Goal: Information Seeking & Learning: Compare options

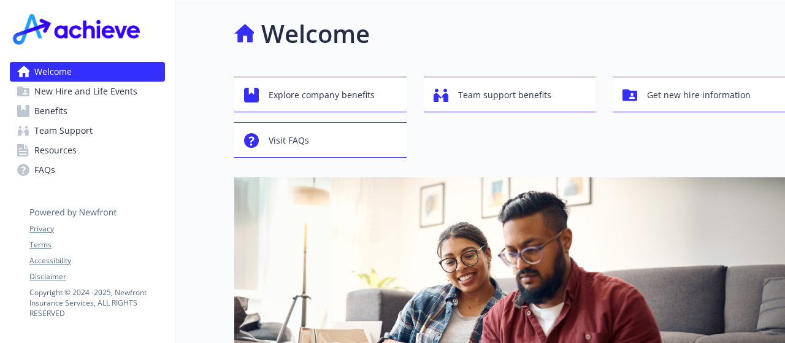
click at [60, 112] on span "Benefits" at bounding box center [50, 111] width 33 height 20
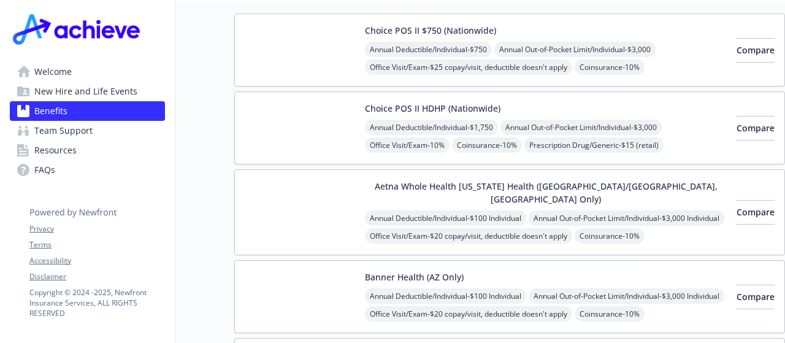
scroll to position [184, 0]
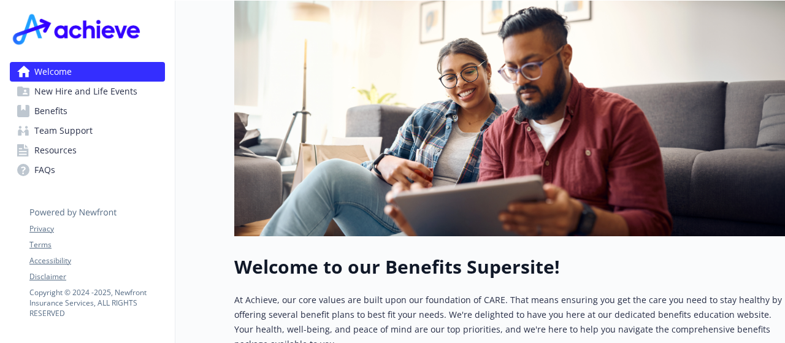
click at [58, 150] on span "Resources" at bounding box center [55, 150] width 42 height 20
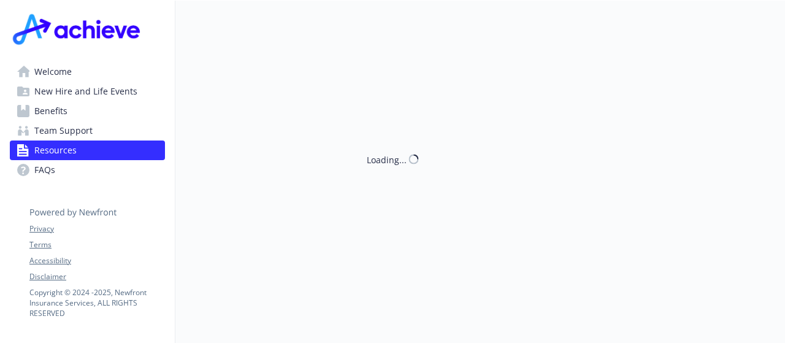
scroll to position [184, 0]
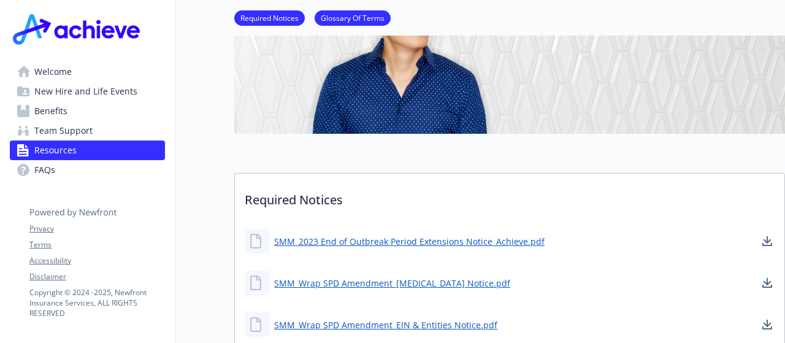
click at [58, 168] on link "FAQs" at bounding box center [87, 170] width 155 height 20
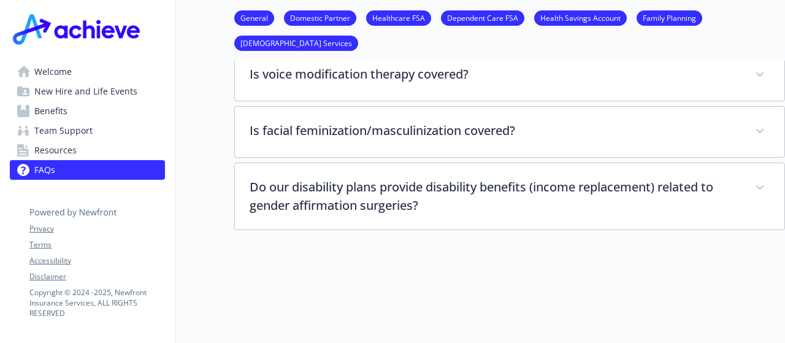
scroll to position [3031, 0]
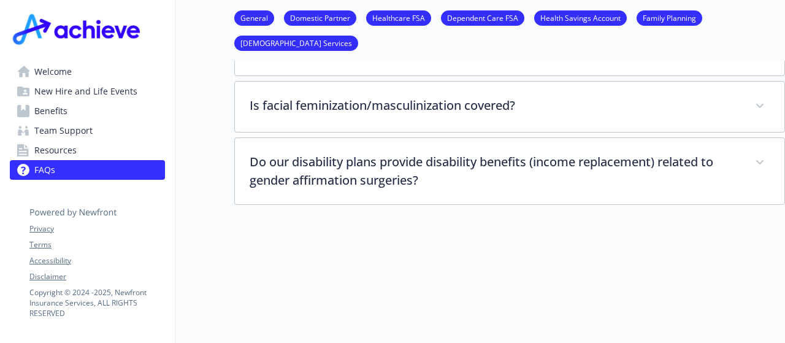
click at [251, 20] on link "General" at bounding box center [254, 18] width 40 height 12
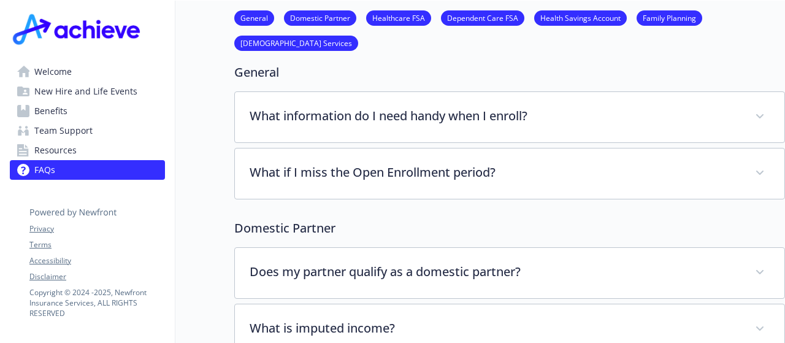
click at [66, 150] on span "Resources" at bounding box center [55, 150] width 42 height 20
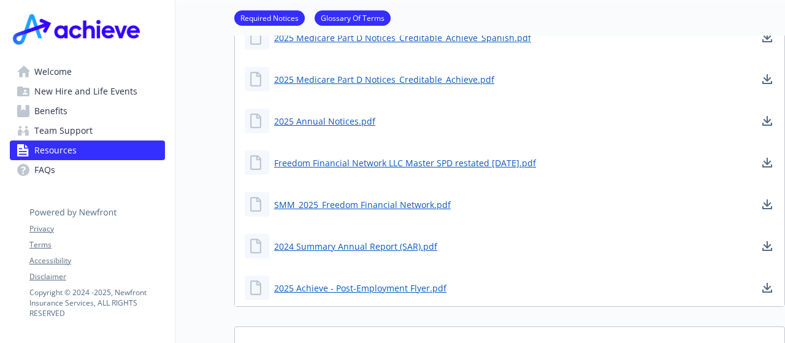
scroll to position [432, 9]
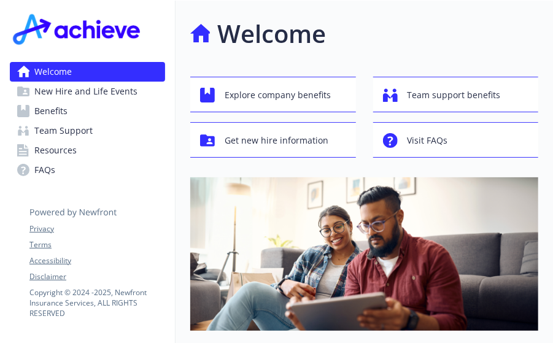
click at [64, 110] on span "Benefits" at bounding box center [50, 111] width 33 height 20
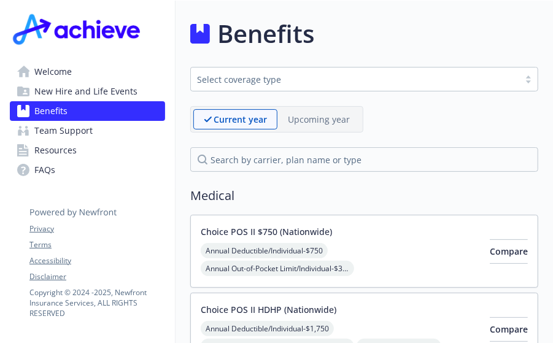
scroll to position [123, 0]
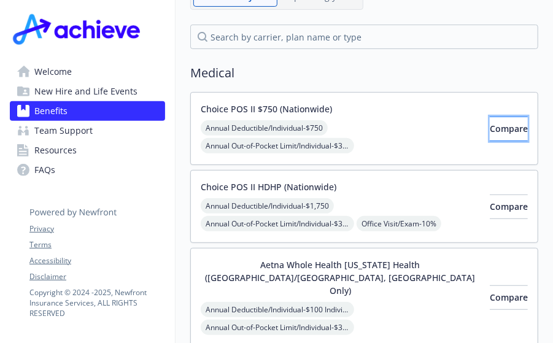
click at [501, 131] on span "Compare" at bounding box center [508, 129] width 38 height 12
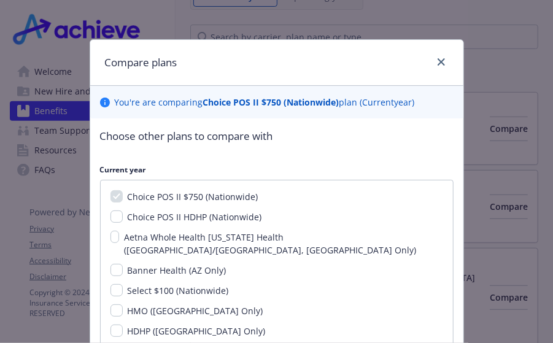
scroll to position [80, 0]
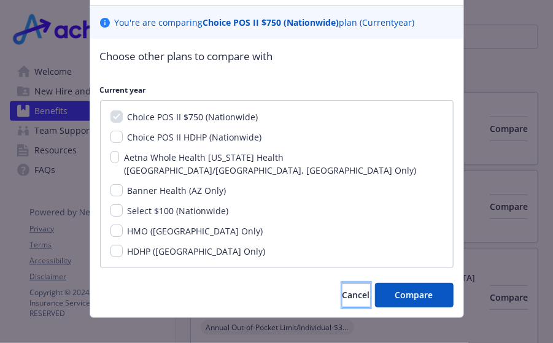
click at [342, 287] on button "Cancel" at bounding box center [356, 295] width 28 height 25
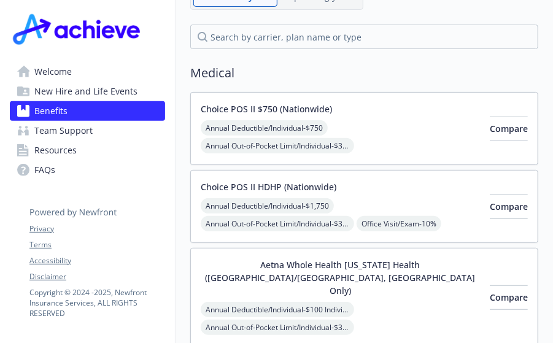
click at [89, 68] on link "Welcome" at bounding box center [87, 72] width 155 height 20
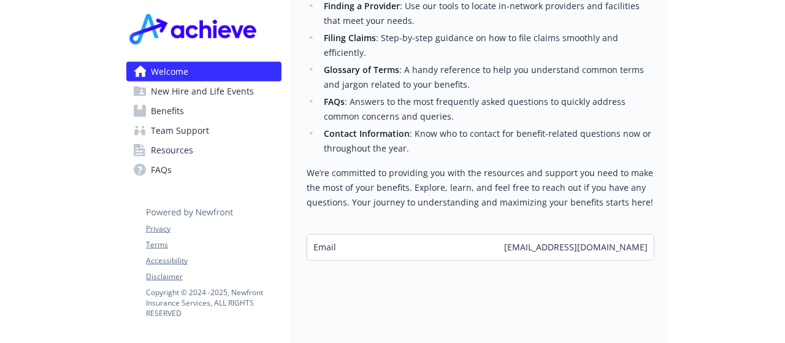
scroll to position [542, 0]
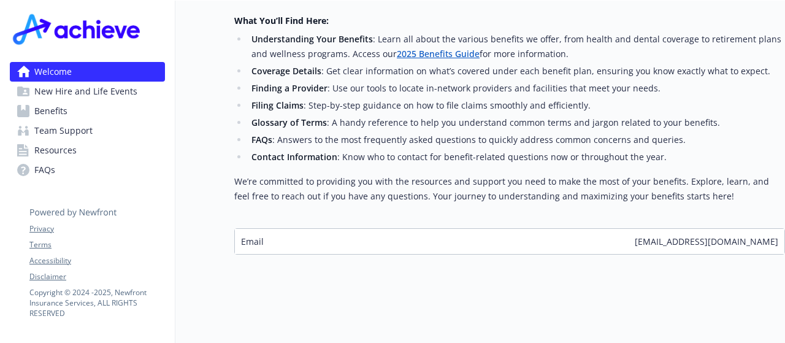
click at [59, 156] on span "Resources" at bounding box center [55, 150] width 42 height 20
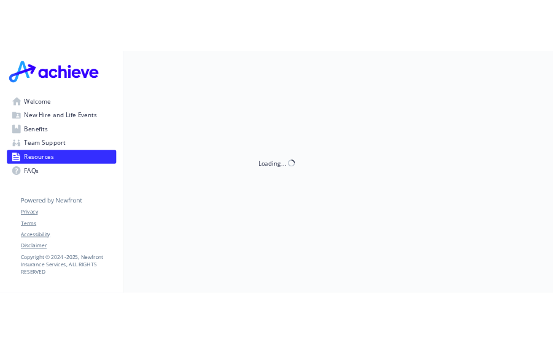
scroll to position [542, 0]
